Goal: Transaction & Acquisition: Purchase product/service

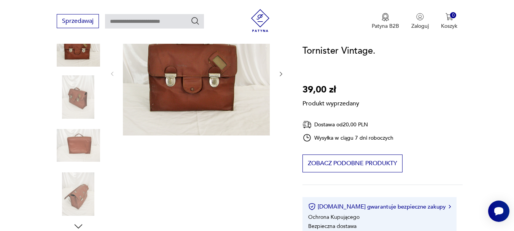
click at [78, 195] on div "Produkt wyprzedany Opis produktu Prawdopodobnie nigdy nie użytkowany,a jednak ś…" at bounding box center [171, 234] width 228 height 446
drag, startPoint x: 78, startPoint y: 195, endPoint x: 16, endPoint y: 135, distance: 85.9
click at [78, 59] on div "Produkt wyprzedany Opis produktu Prawdopodobnie nigdy nie użytkowany,a jednak ś…" at bounding box center [171, 234] width 228 height 446
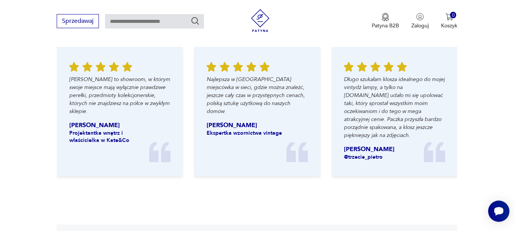
scroll to position [838, 0]
